Goal: Find contact information: Find contact information

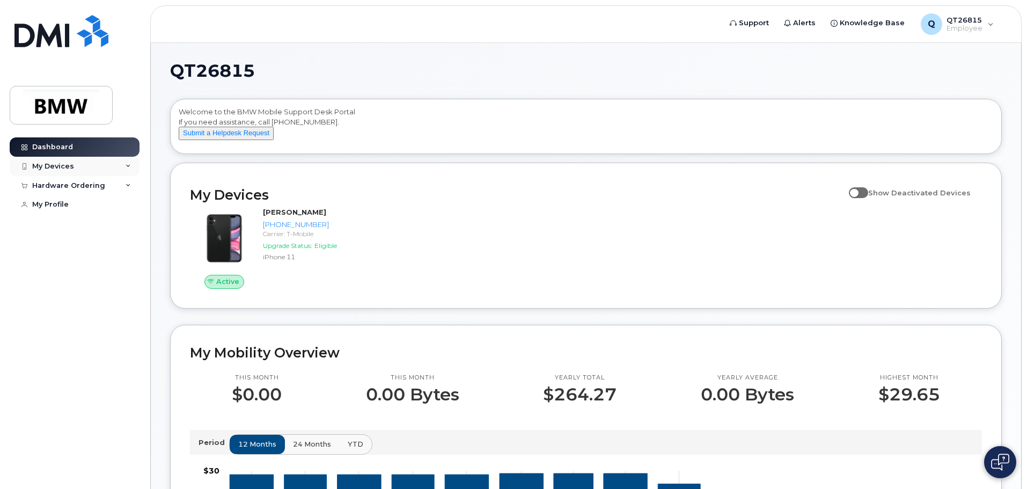
click at [128, 167] on icon at bounding box center [128, 166] width 5 height 5
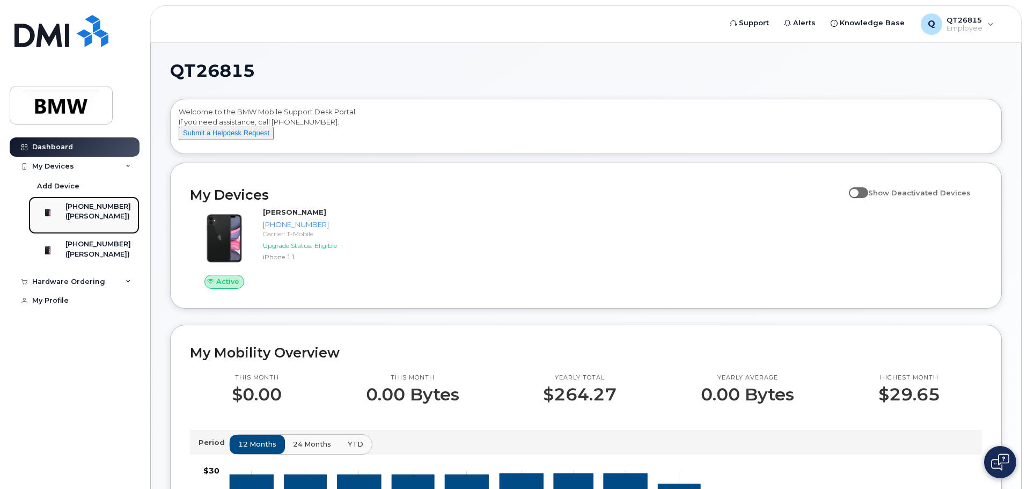
click at [104, 210] on div "[PHONE_NUMBER]" at bounding box center [97, 207] width 65 height 10
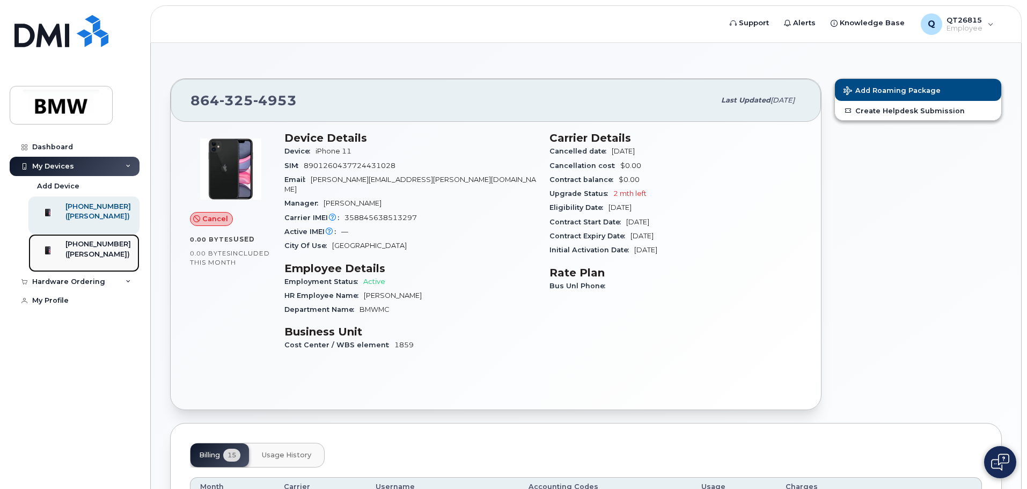
click at [99, 259] on div "([PERSON_NAME])" at bounding box center [97, 254] width 65 height 10
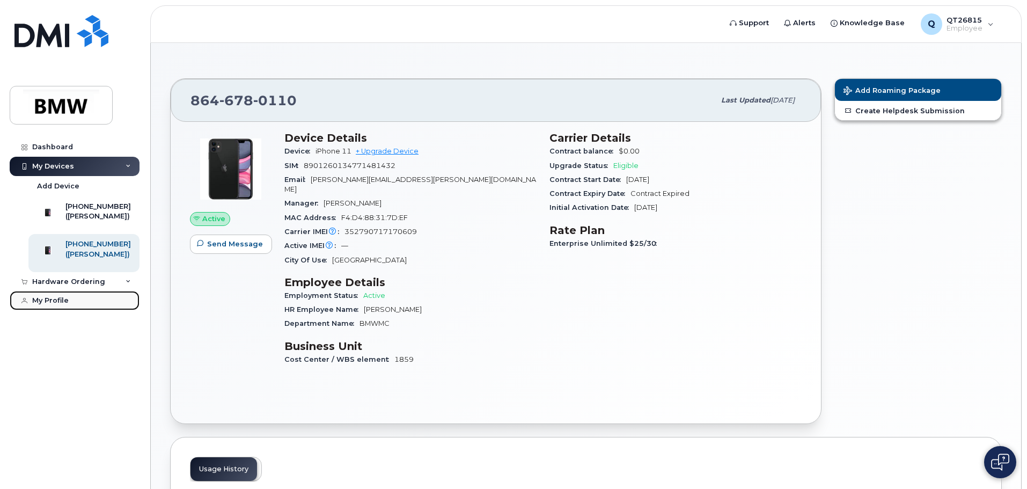
click at [52, 305] on div "My Profile" at bounding box center [50, 300] width 36 height 9
